Goal: Task Accomplishment & Management: Manage account settings

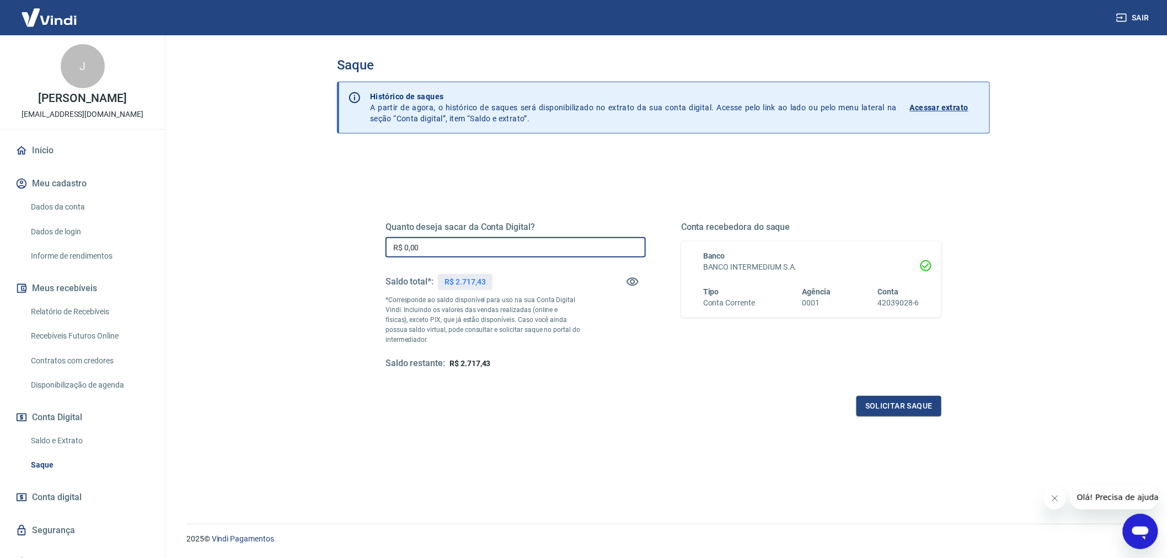
click at [538, 254] on input "R$ 0,00" at bounding box center [515, 247] width 260 height 20
type input "R$ 2.717,43"
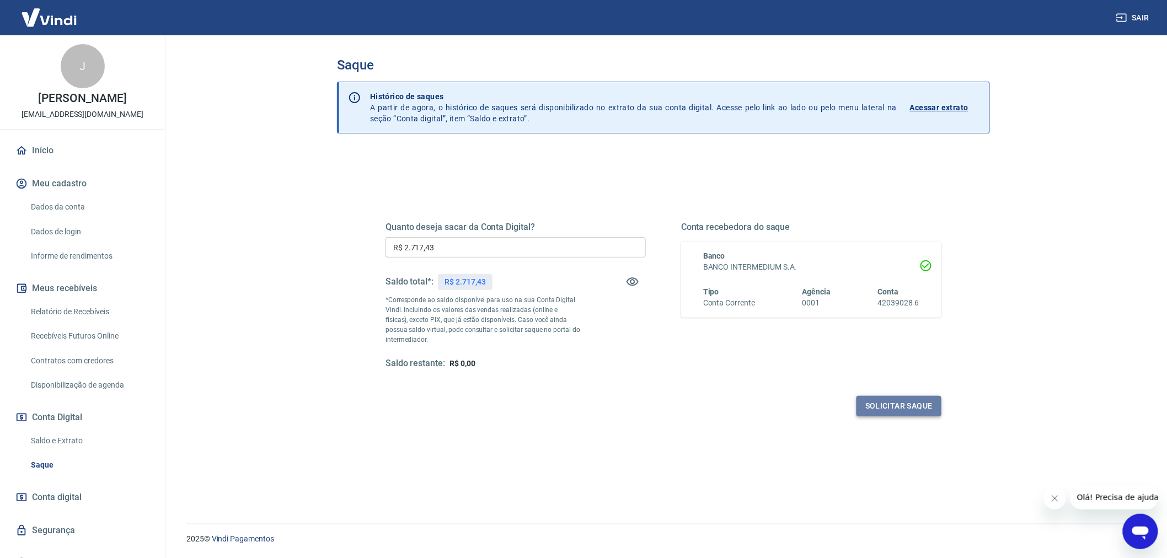
click at [882, 401] on button "Solicitar saque" at bounding box center [898, 406] width 85 height 20
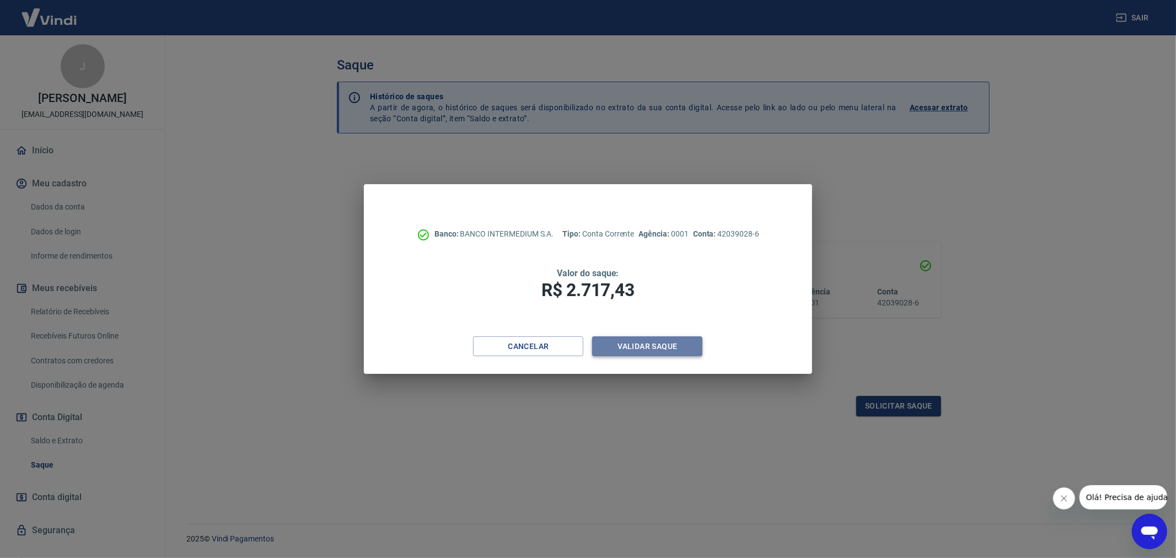
click at [662, 344] on button "Validar saque" at bounding box center [647, 346] width 110 height 20
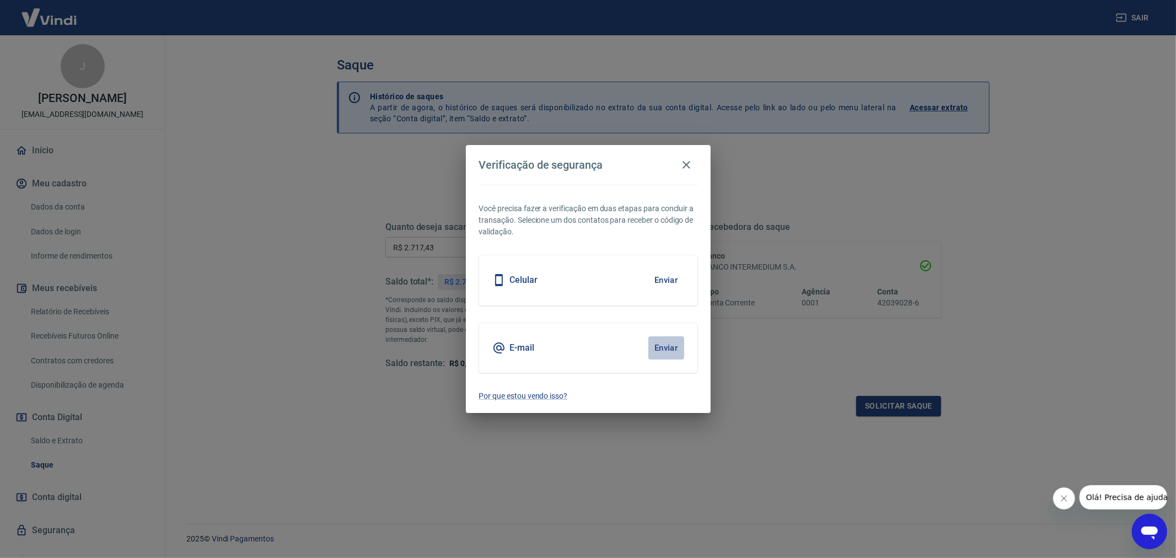
click at [662, 344] on button "Enviar" at bounding box center [666, 347] width 36 height 23
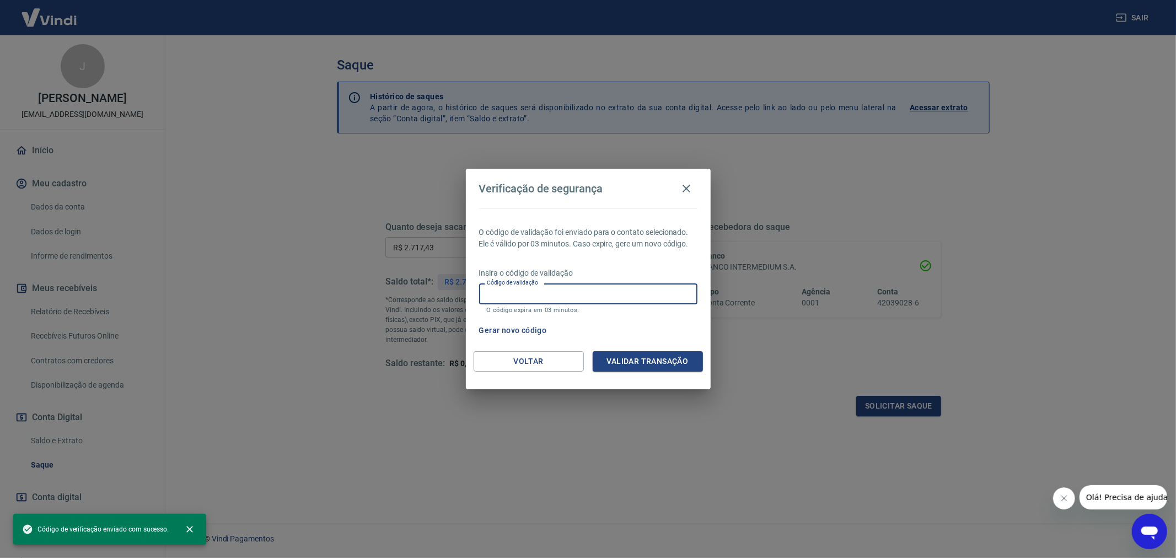
click at [625, 298] on input "Código de validação" at bounding box center [588, 293] width 218 height 20
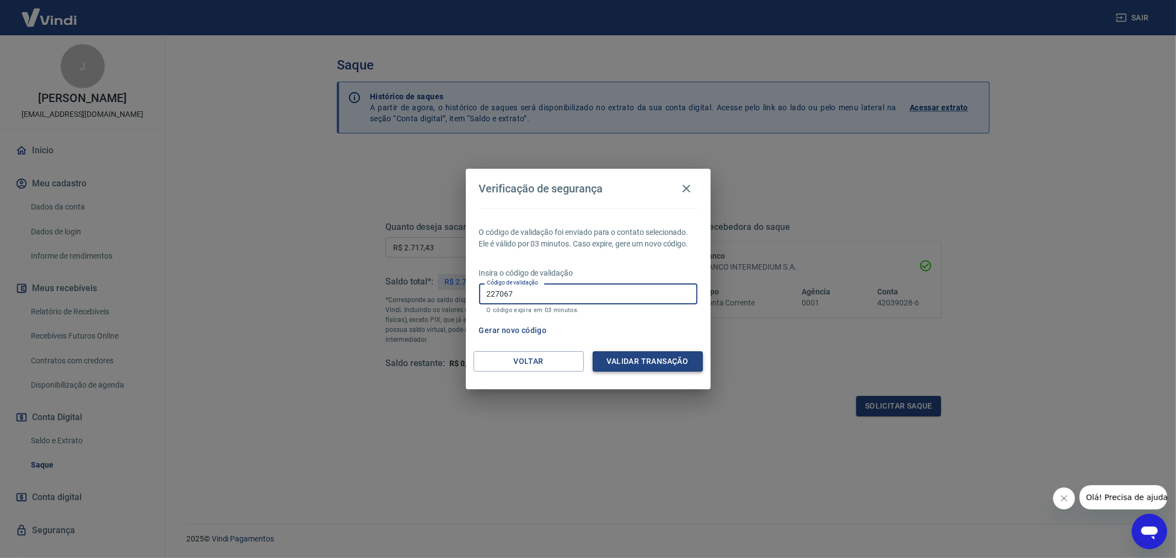
type input "227067"
click at [664, 364] on button "Validar transação" at bounding box center [648, 361] width 110 height 20
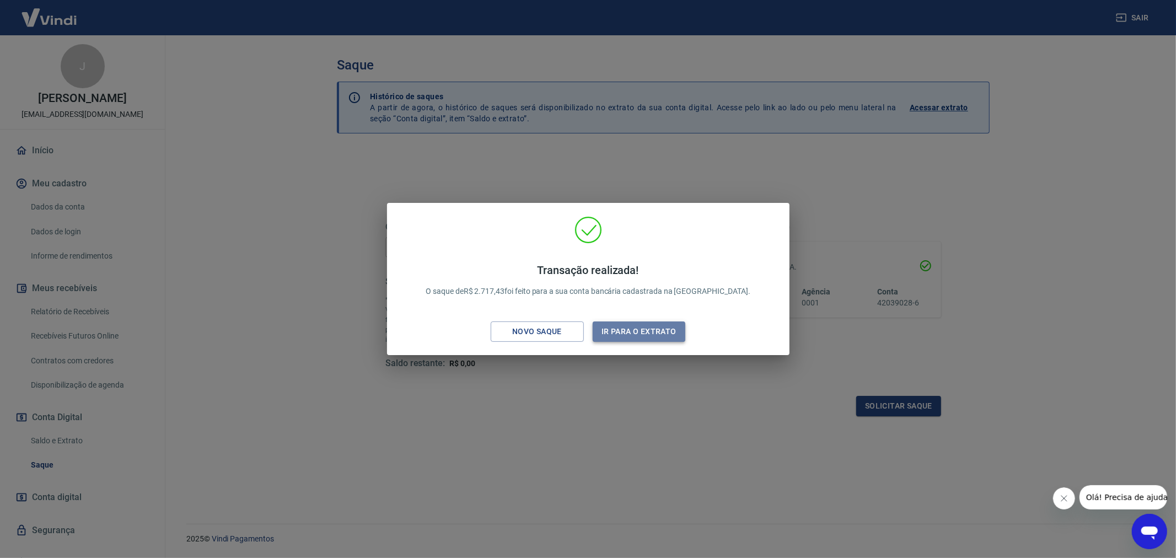
click at [629, 330] on button "Ir para o extrato" at bounding box center [639, 331] width 93 height 20
